Goal: Task Accomplishment & Management: Complete application form

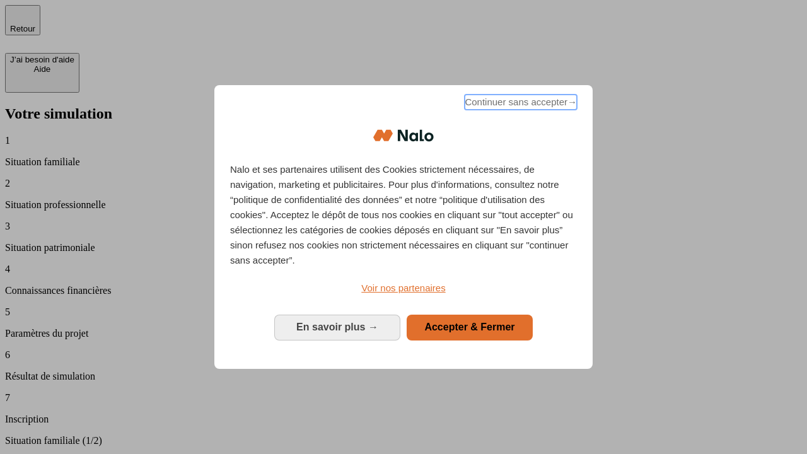
click at [519, 104] on span "Continuer sans accepter →" at bounding box center [520, 102] width 112 height 15
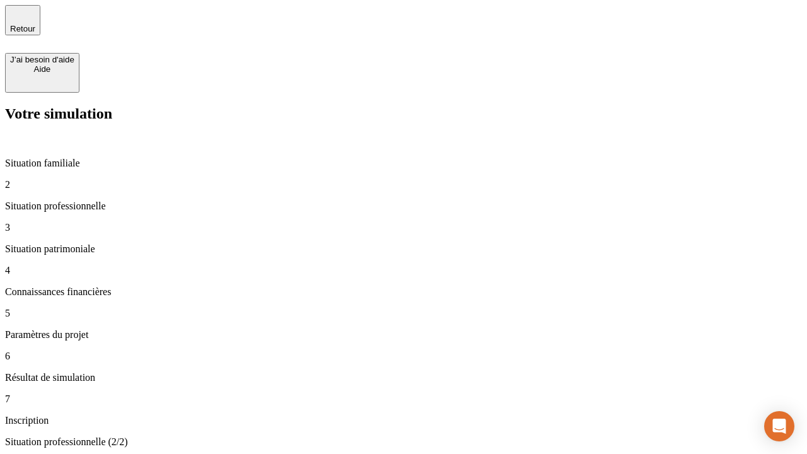
type input "30 000"
type input "40 000"
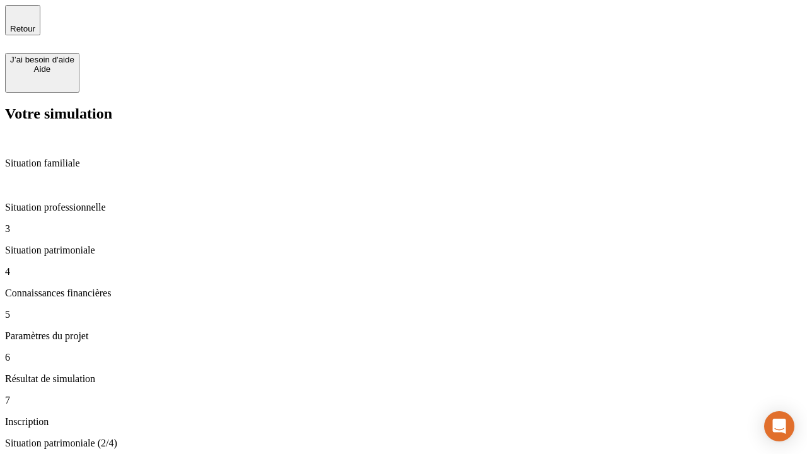
type input "1 100"
type input "20"
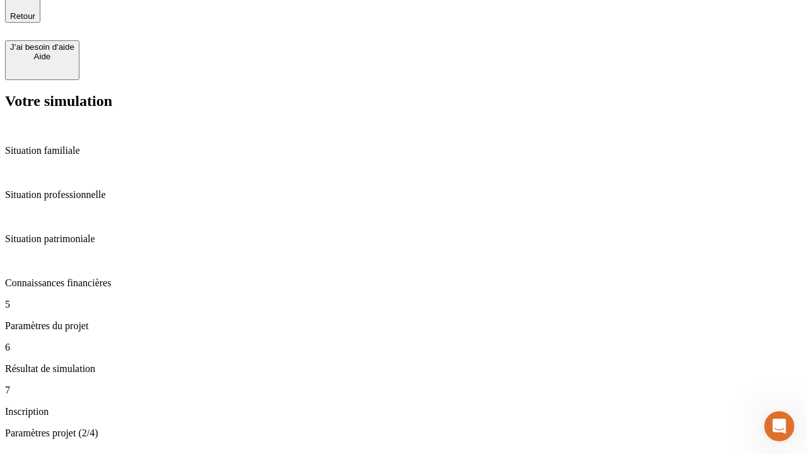
type input "40"
type input "50 000"
type input "640"
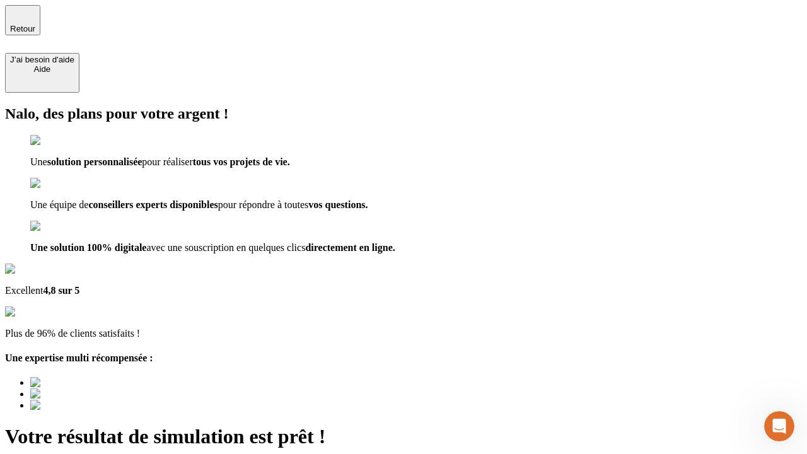
type input "[EMAIL_ADDRESS][DOMAIN_NAME]"
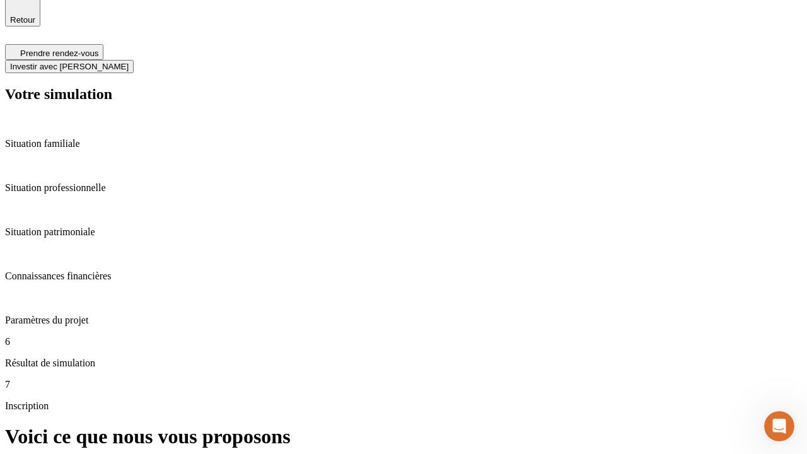
click at [129, 62] on span "Investir avec [PERSON_NAME]" at bounding box center [69, 66] width 118 height 9
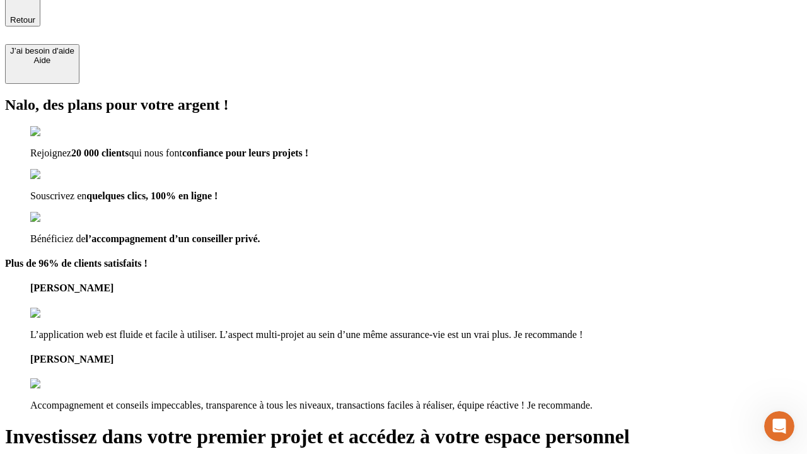
scroll to position [8, 0]
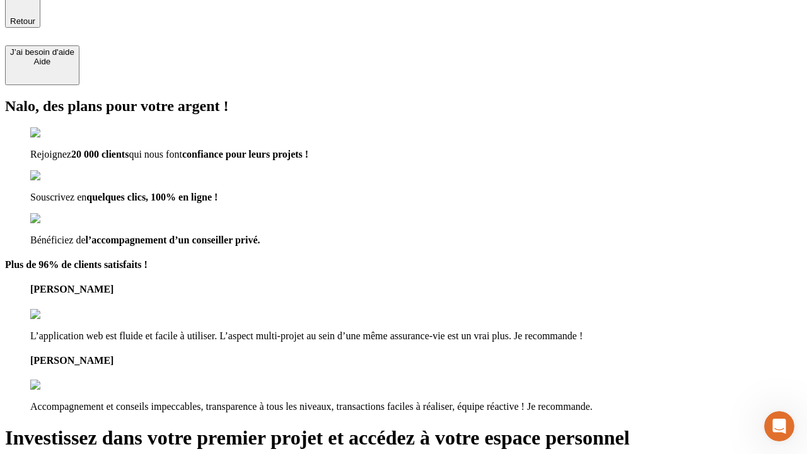
type input "abc"
